Goal: Transaction & Acquisition: Book appointment/travel/reservation

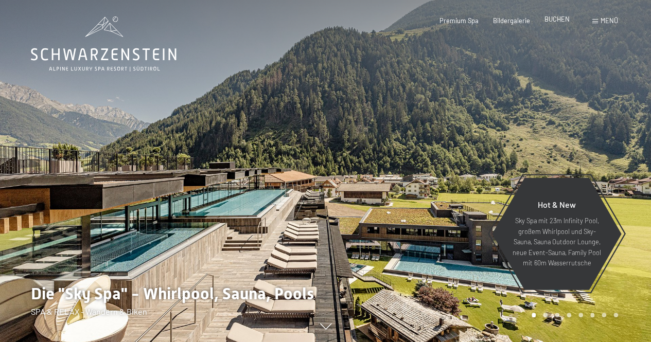
click at [551, 22] on span "BUCHEN" at bounding box center [557, 19] width 25 height 8
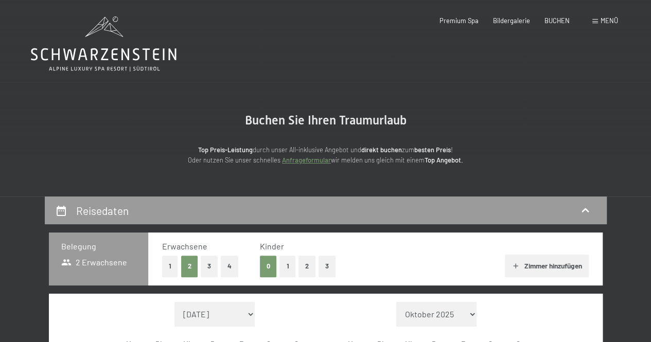
click at [205, 270] on button "3" at bounding box center [209, 266] width 17 height 21
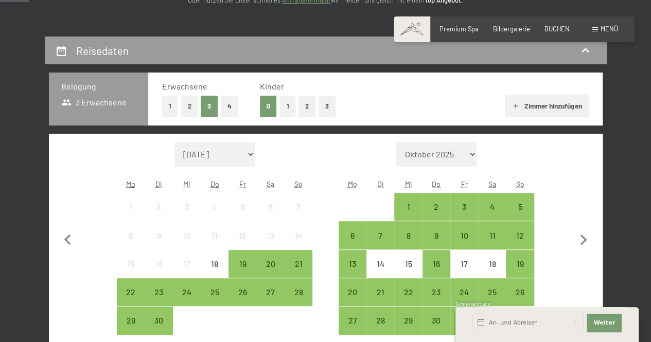
scroll to position [161, 0]
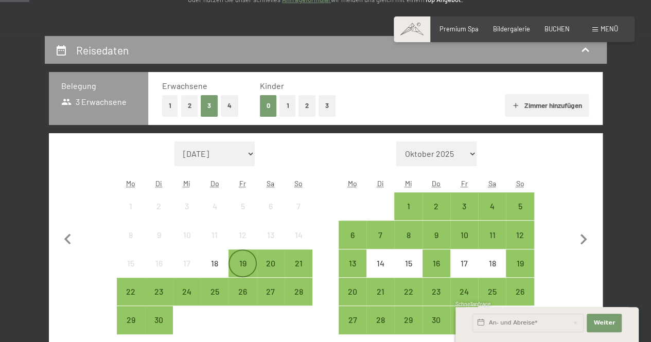
click at [245, 254] on div "19" at bounding box center [243, 264] width 26 height 26
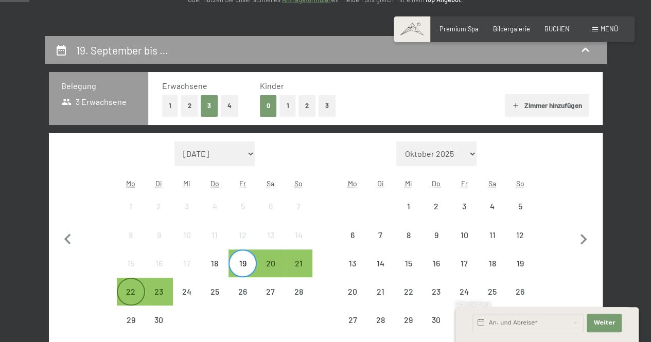
click at [127, 288] on div "22" at bounding box center [131, 301] width 26 height 26
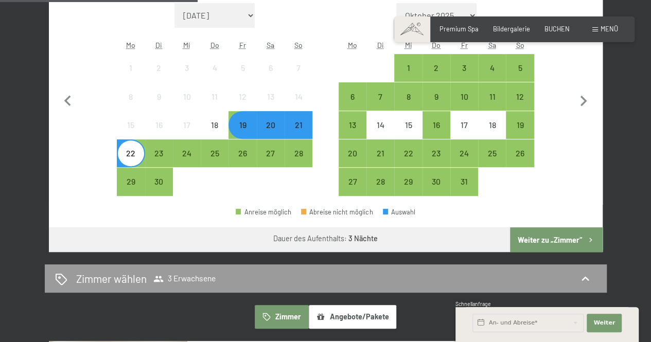
click at [555, 238] on button "Weiter zu „Zimmer“" at bounding box center [556, 240] width 92 height 25
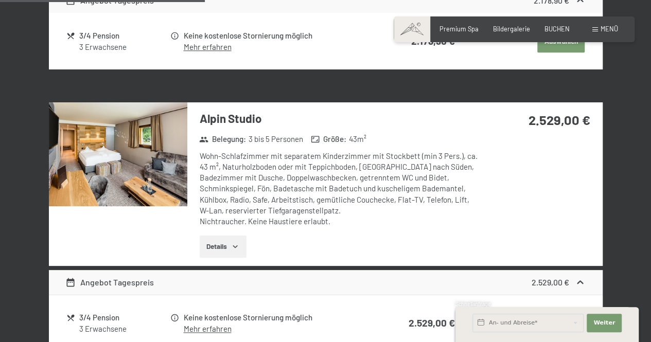
scroll to position [496, 0]
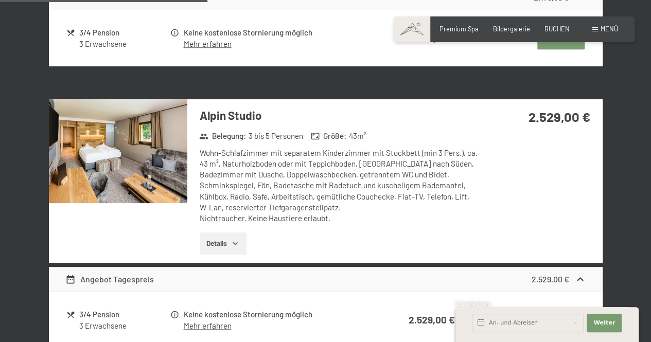
click at [123, 148] on img at bounding box center [118, 151] width 139 height 104
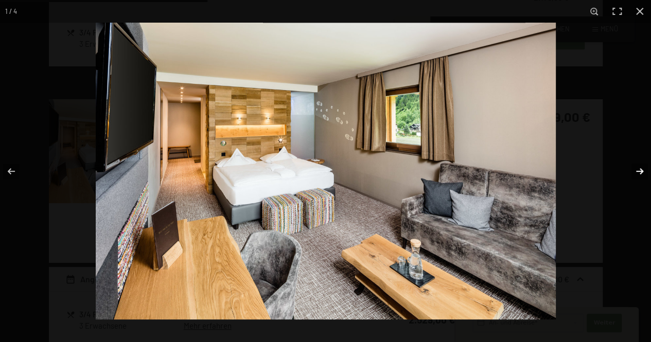
click at [643, 173] on button "button" at bounding box center [633, 172] width 36 height 52
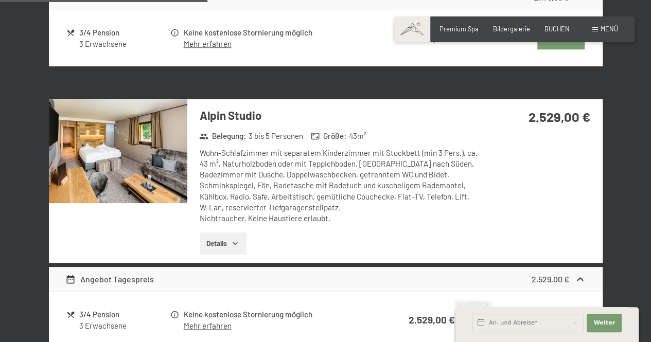
click at [0, 0] on button "button" at bounding box center [0, 0] width 0 height 0
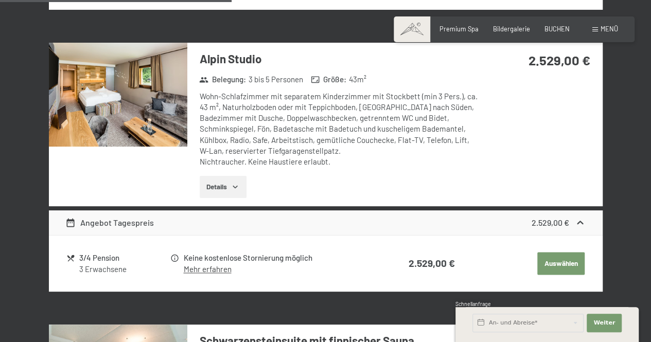
scroll to position [554, 0]
